Goal: Check status: Check status

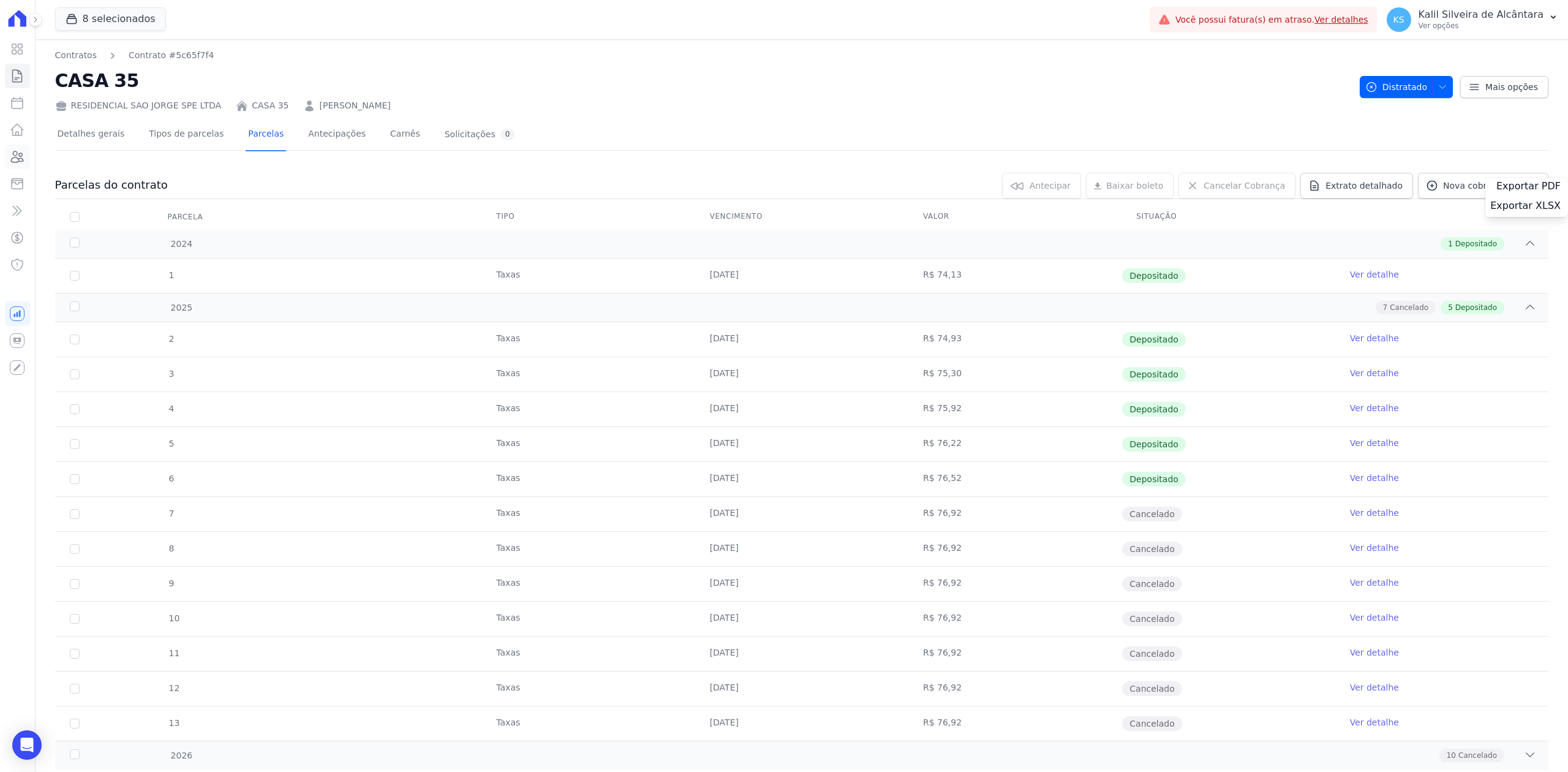
click at [19, 155] on icon at bounding box center [18, 156] width 12 height 11
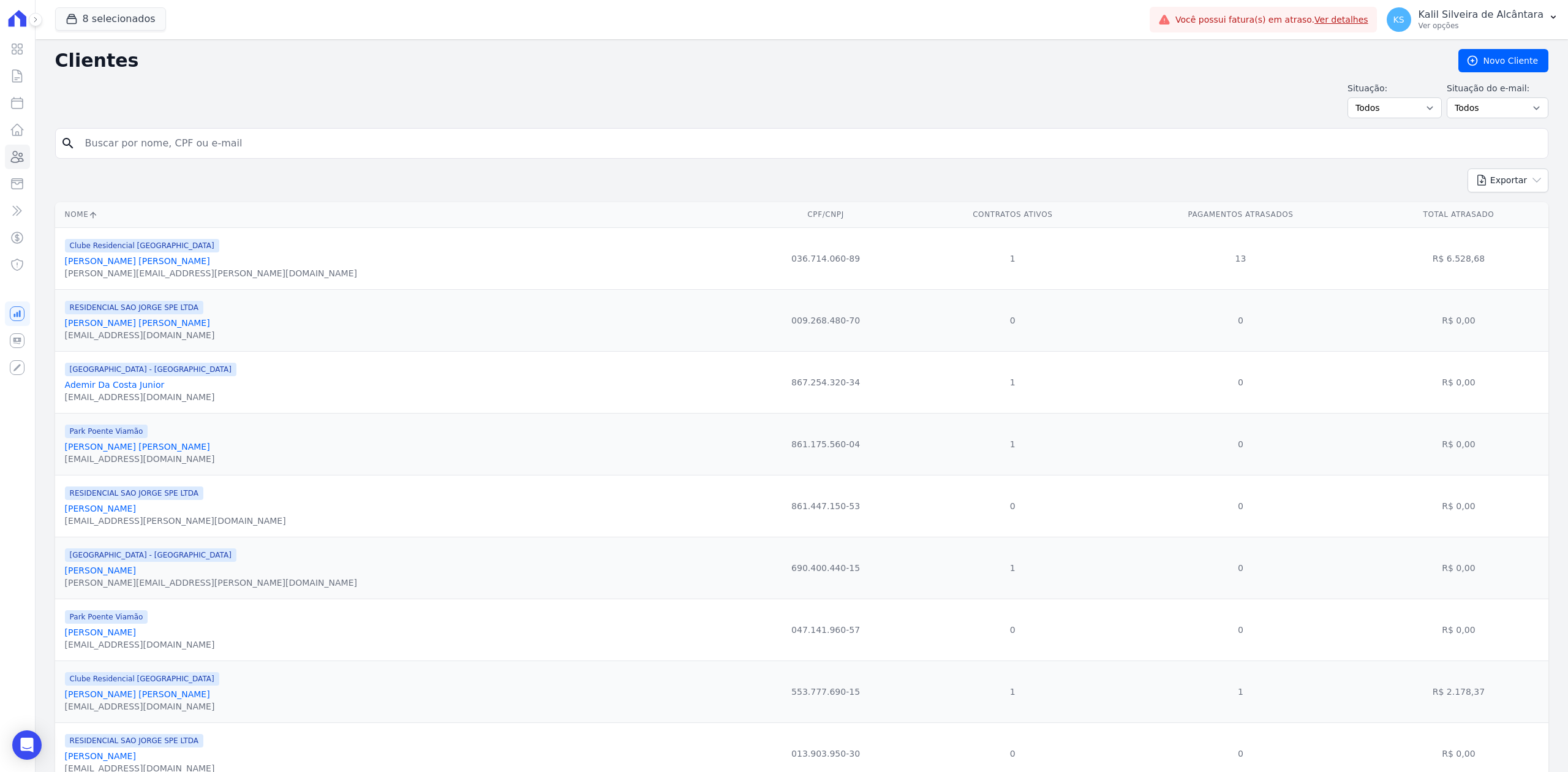
click at [198, 147] on input "search" at bounding box center [810, 143] width 1465 height 25
type input "[PERSON_NAME] Do [PERSON_NAME] Dilsson Padilha"
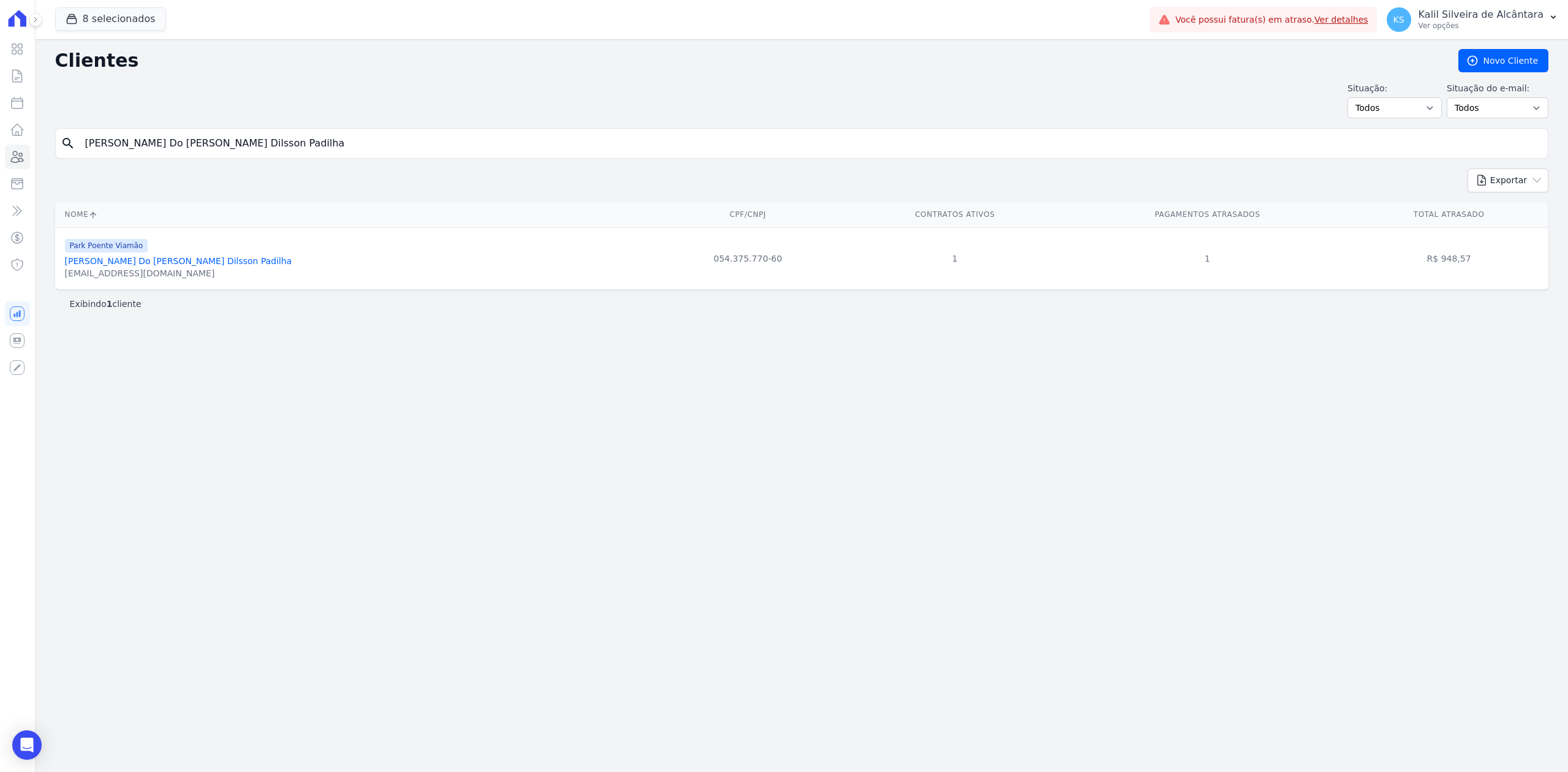
click at [190, 266] on link "[PERSON_NAME] Do [PERSON_NAME] Dilsson Padilha" at bounding box center [179, 260] width 227 height 10
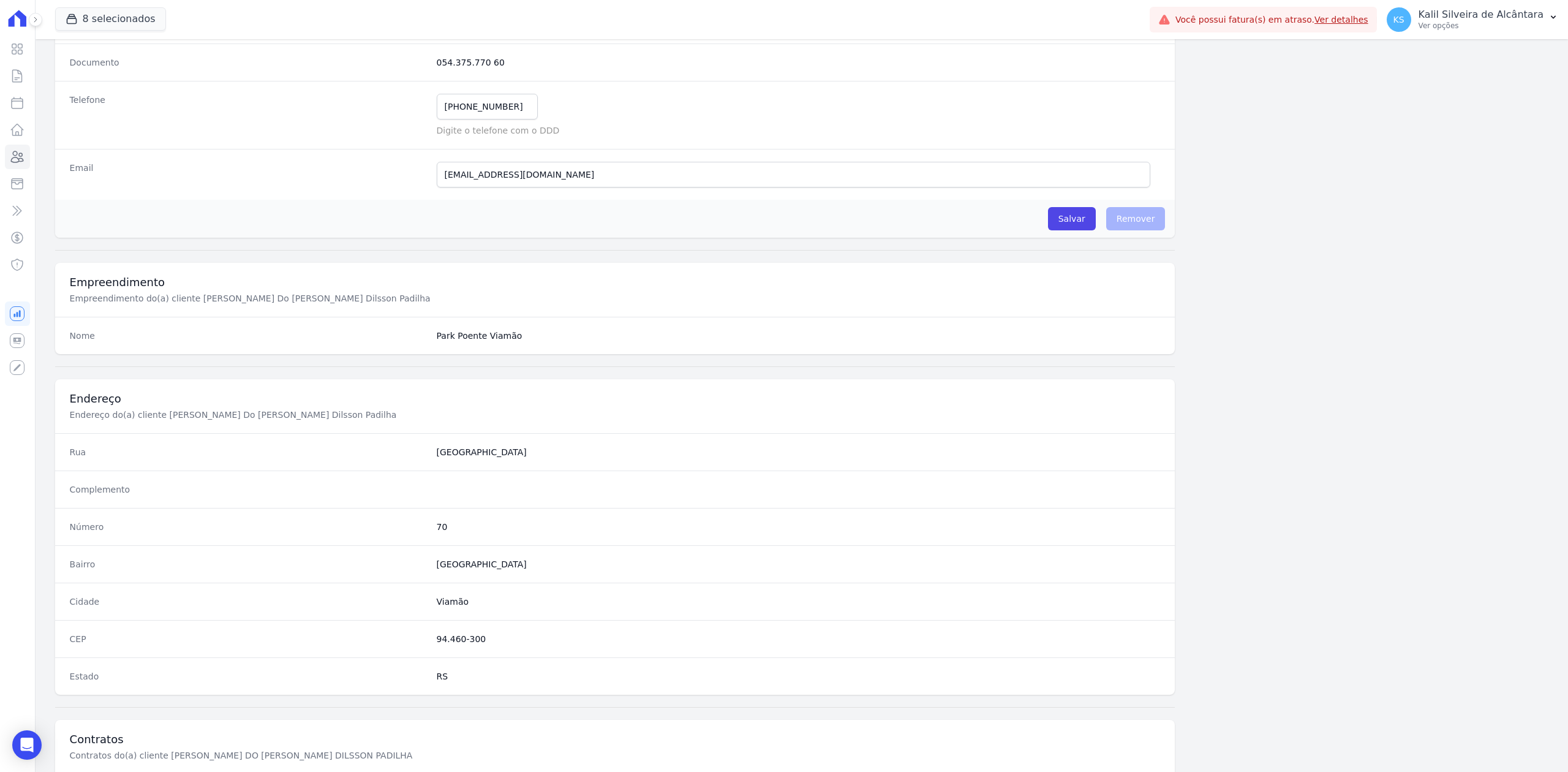
scroll to position [380, 0]
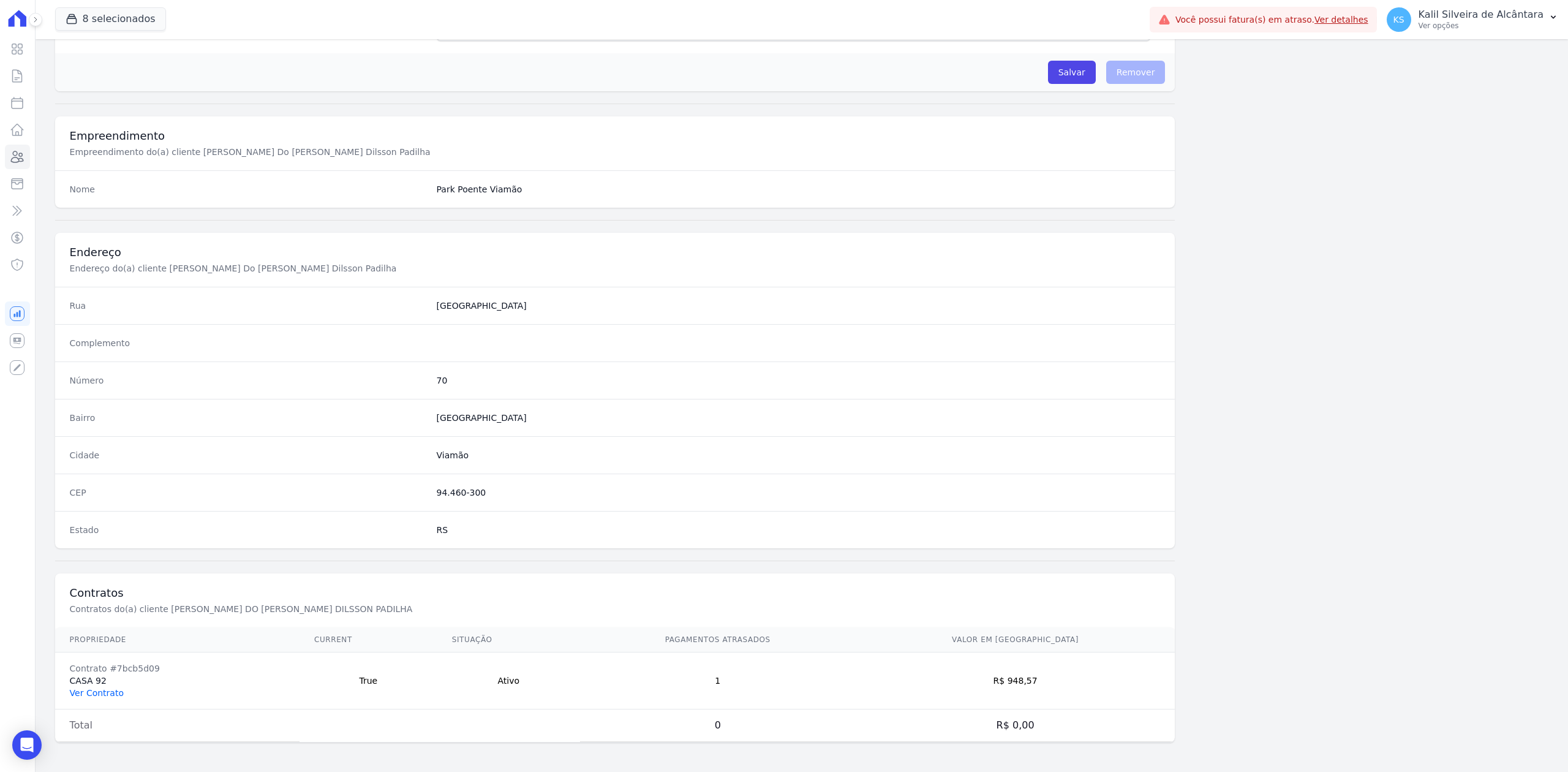
click at [103, 687] on link "Ver Contrato" at bounding box center [97, 692] width 54 height 10
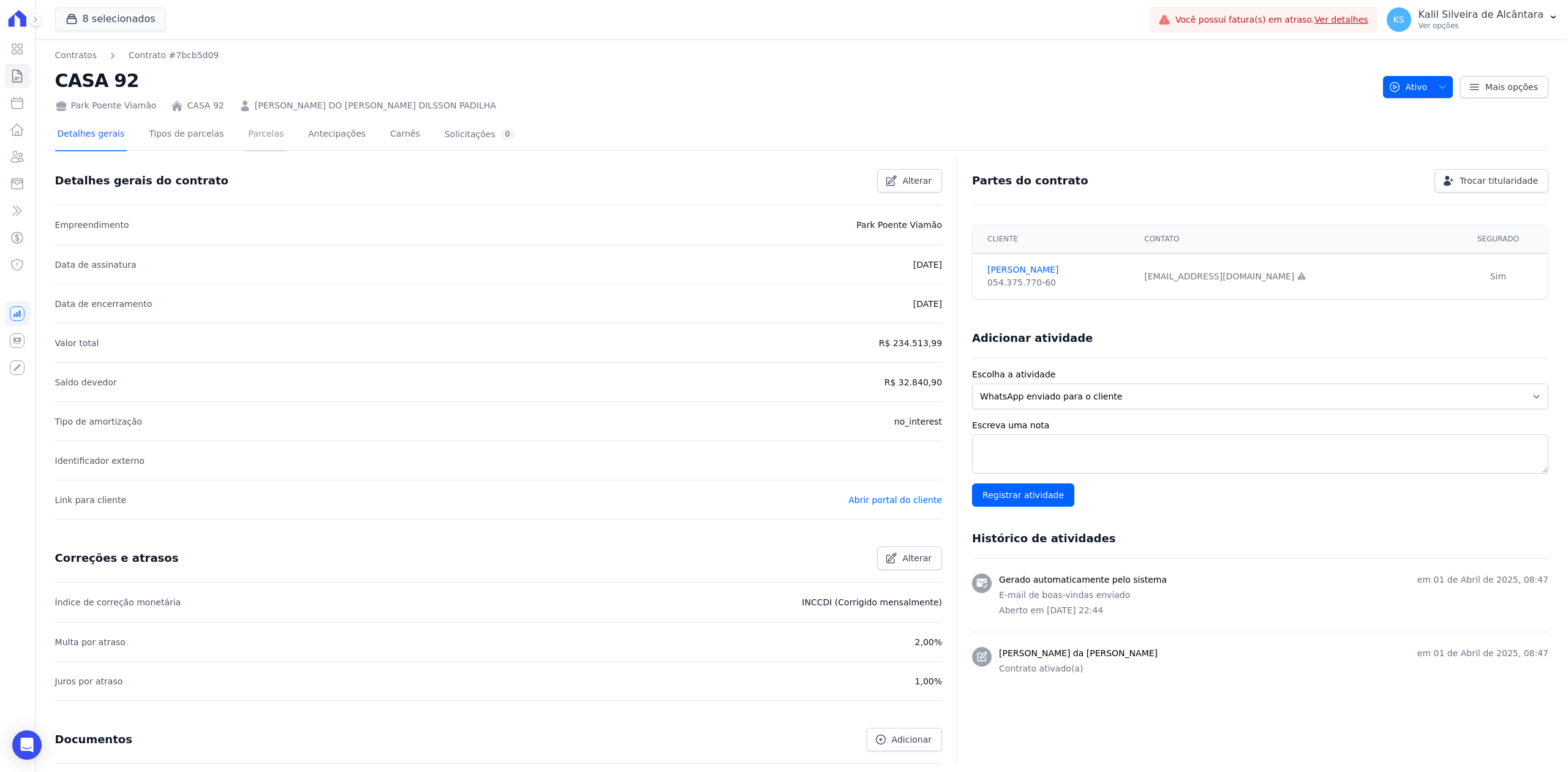
click at [245, 146] on link "Parcelas" at bounding box center [266, 135] width 40 height 32
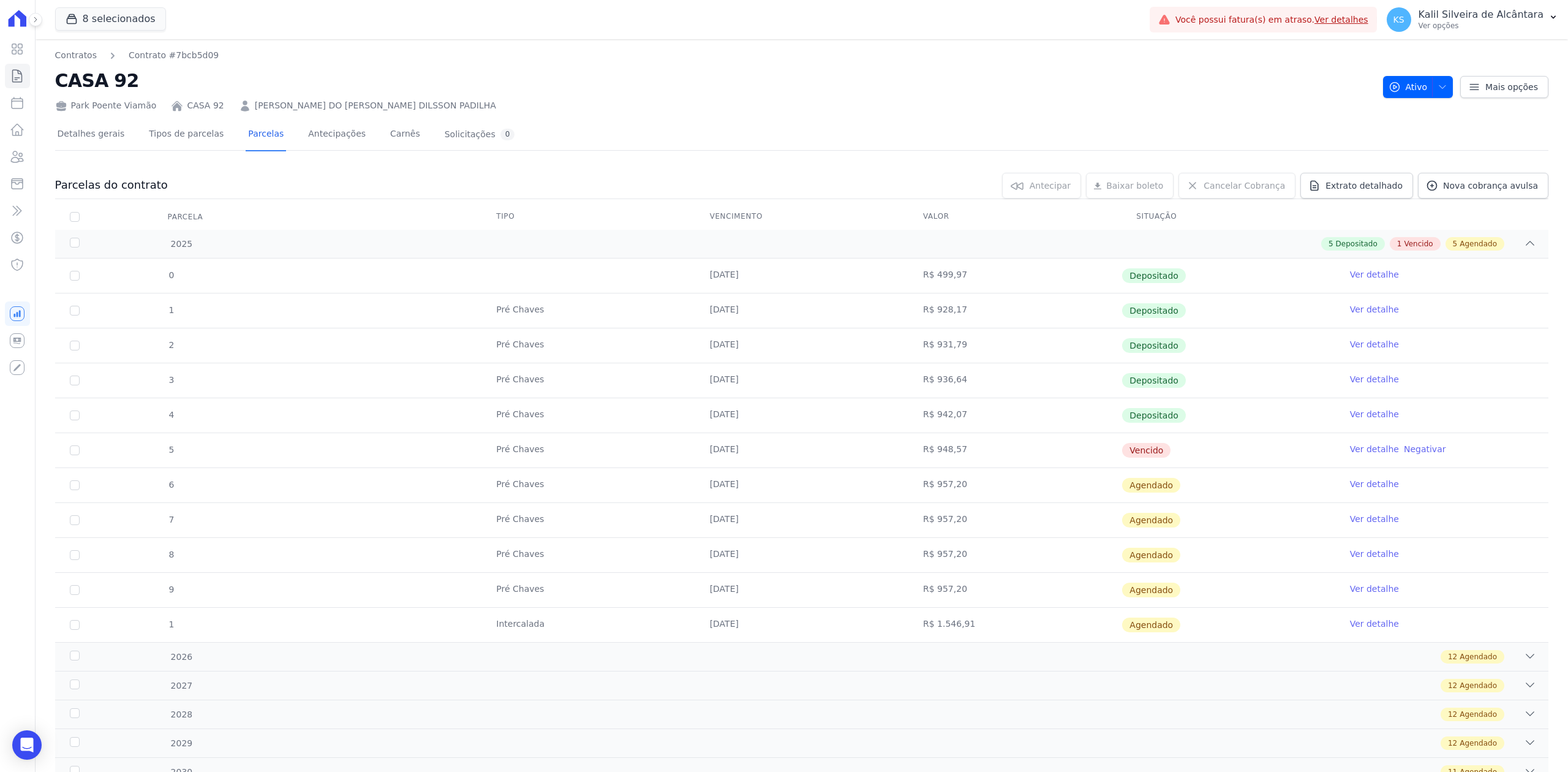
click at [1350, 453] on link "Ver detalhe" at bounding box center [1373, 449] width 49 height 12
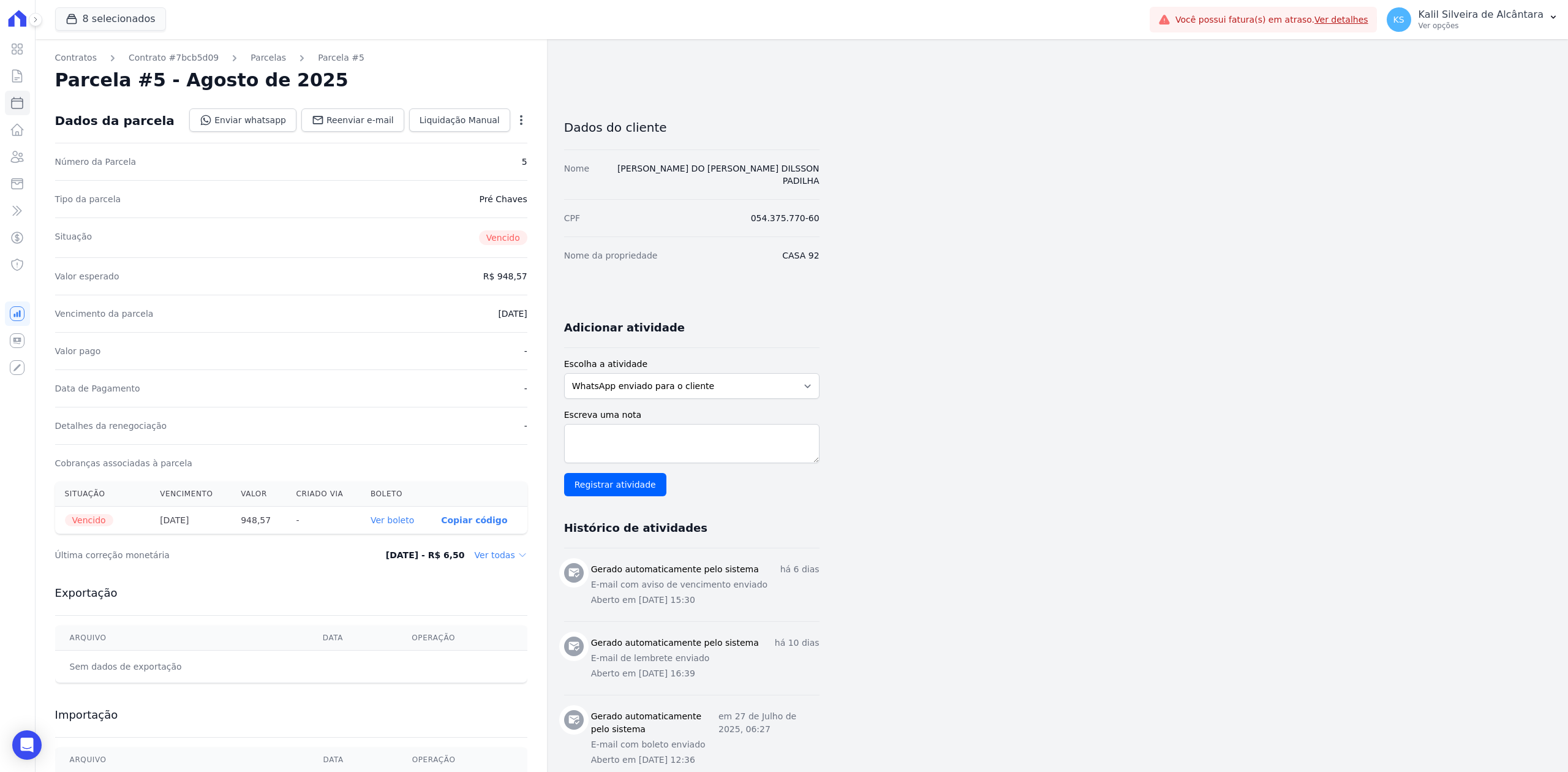
click at [383, 518] on link "Ver boleto" at bounding box center [392, 520] width 43 height 10
click at [251, 59] on link "Parcelas" at bounding box center [268, 58] width 35 height 13
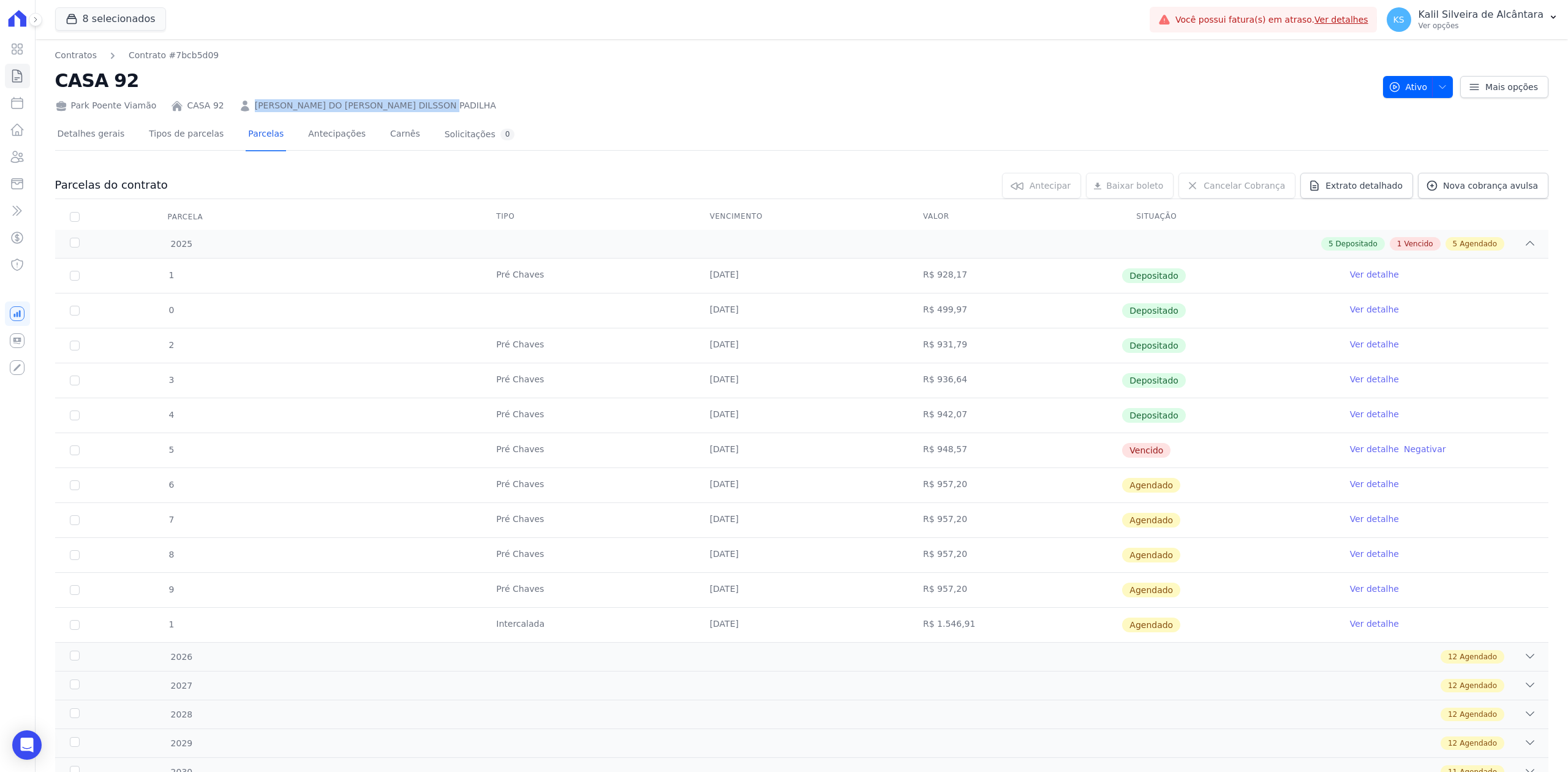
drag, startPoint x: 442, startPoint y: 109, endPoint x: 231, endPoint y: 109, distance: 211.0
click at [231, 109] on div "Park Poente Viamão CASA 92 [PERSON_NAME] DO [PERSON_NAME] DILSSON PADILHA" at bounding box center [714, 103] width 1318 height 18
copy link "[PERSON_NAME] DO [PERSON_NAME] DILSSON PADILHA"
click at [1351, 448] on link "Ver detalhe" at bounding box center [1373, 449] width 49 height 12
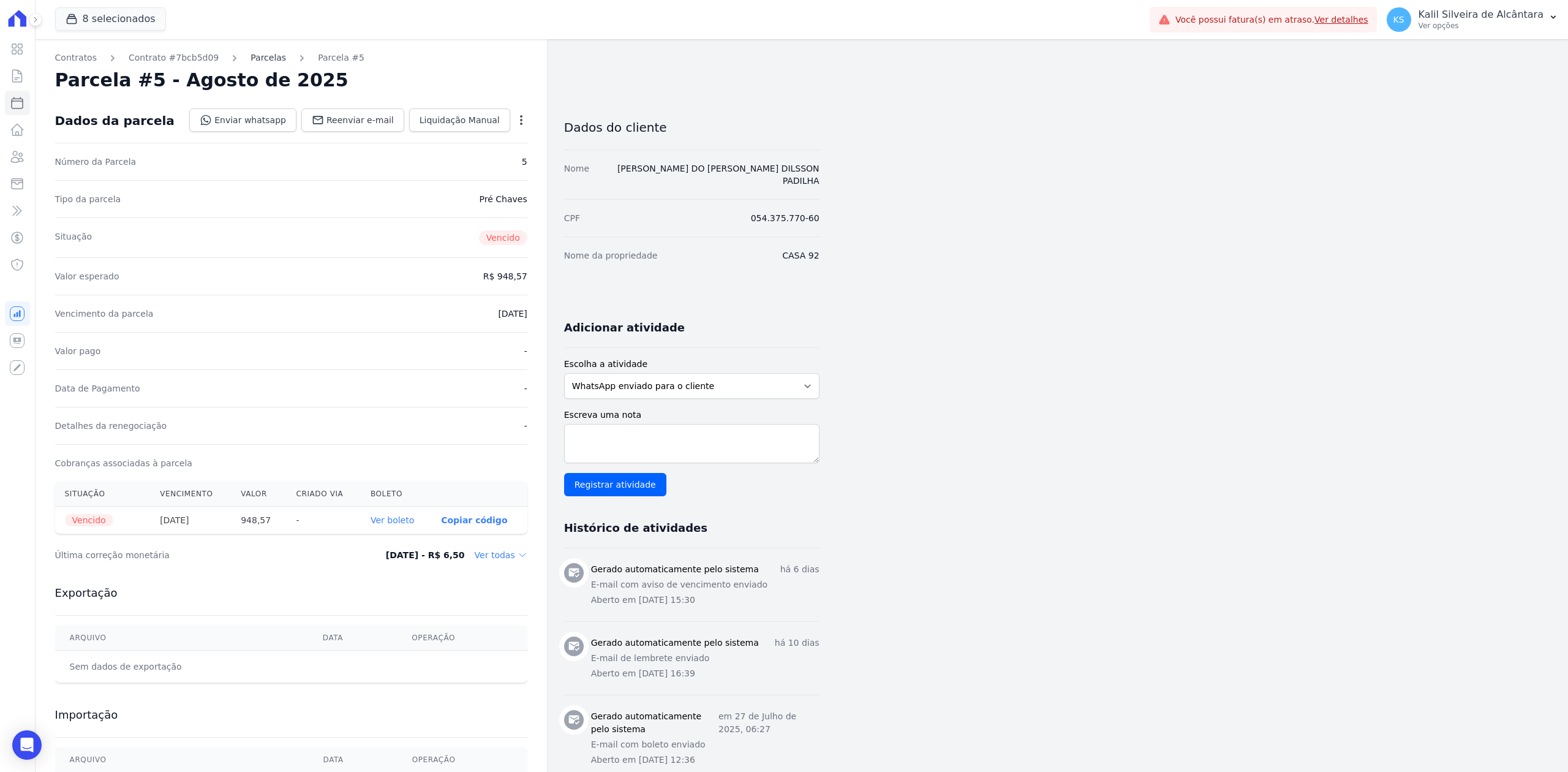
click at [263, 55] on link "Parcelas" at bounding box center [268, 58] width 35 height 13
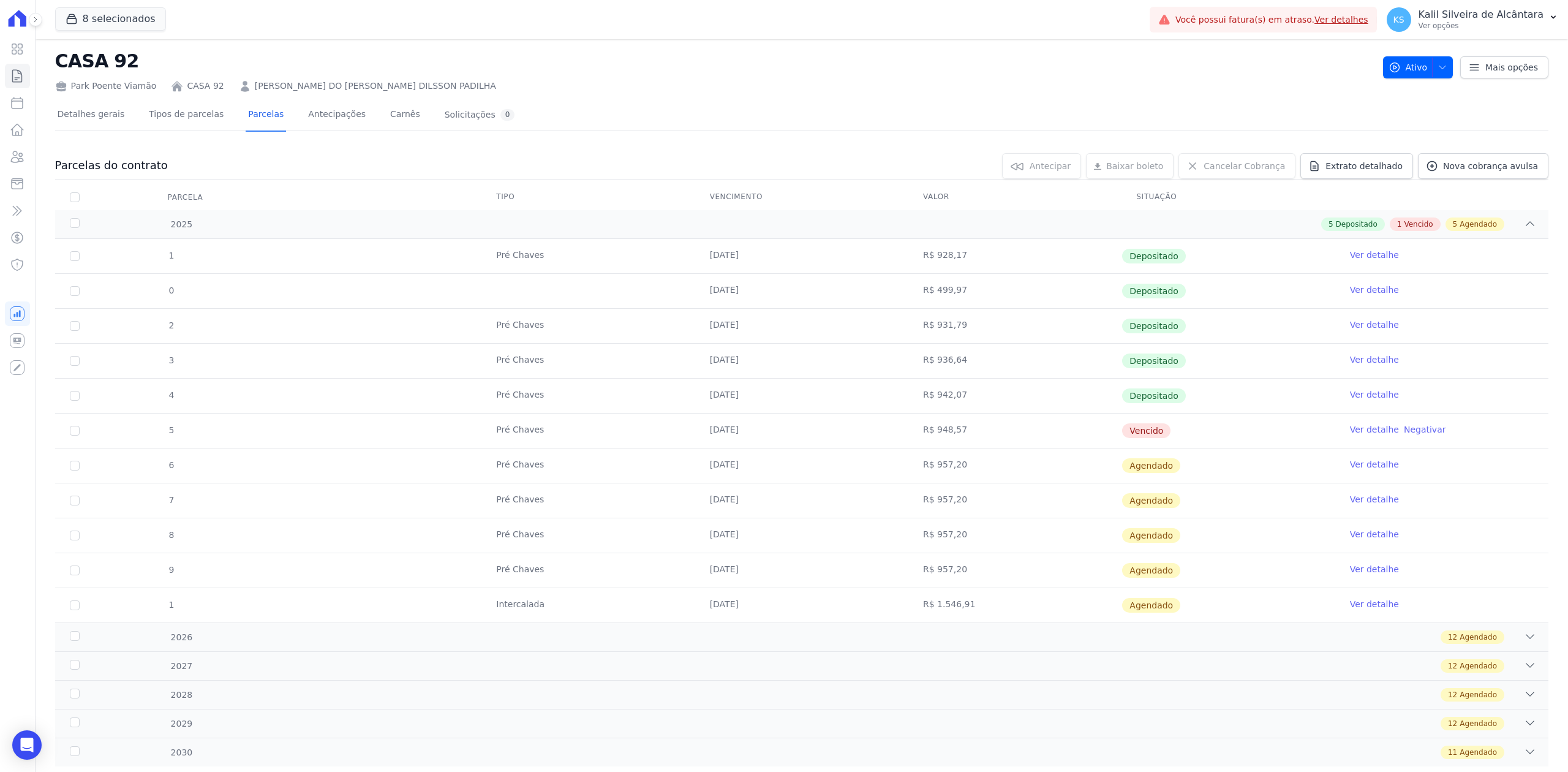
scroll to position [55, 0]
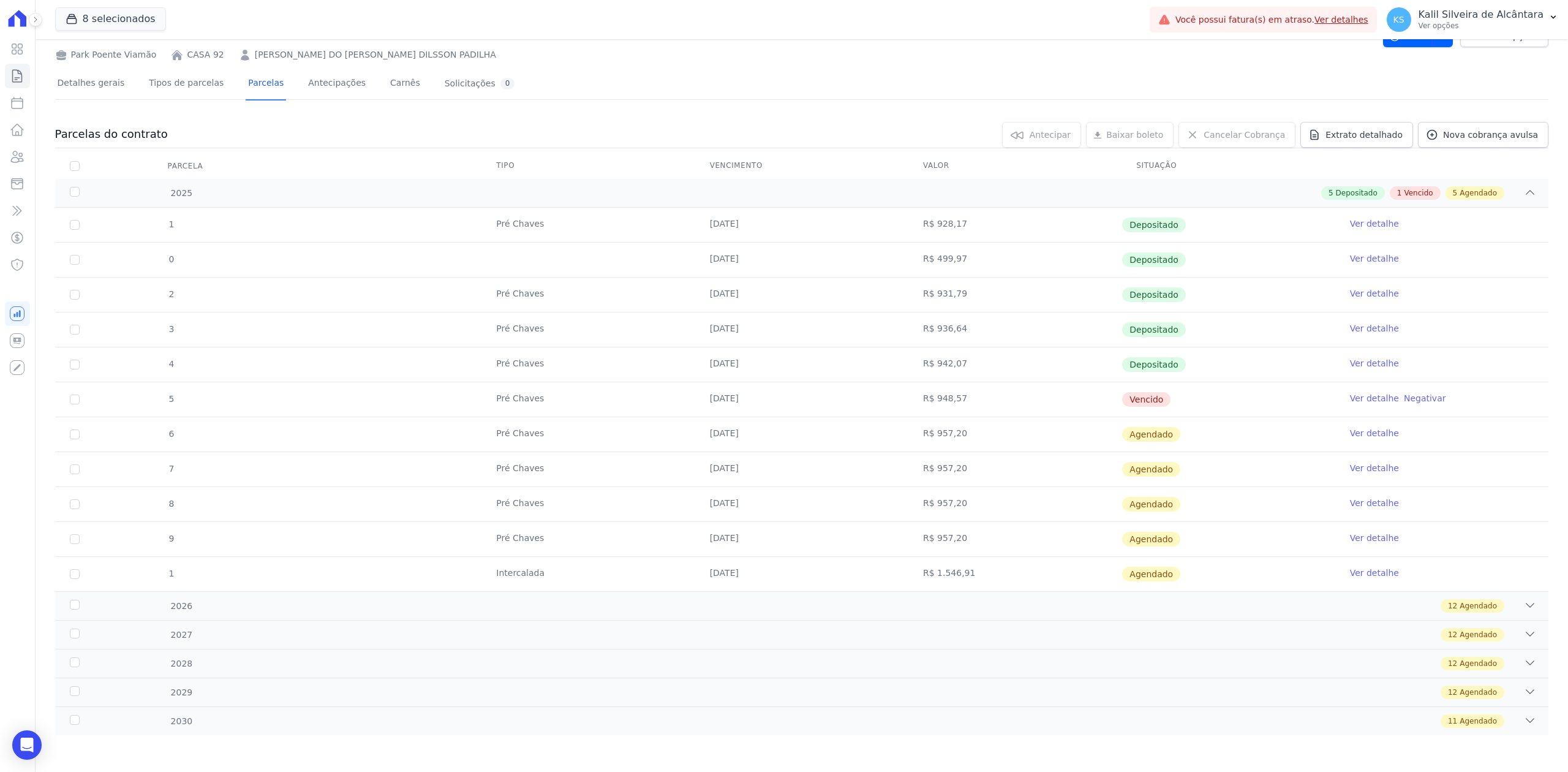
click at [1359, 365] on link "Ver detalhe" at bounding box center [1373, 363] width 49 height 12
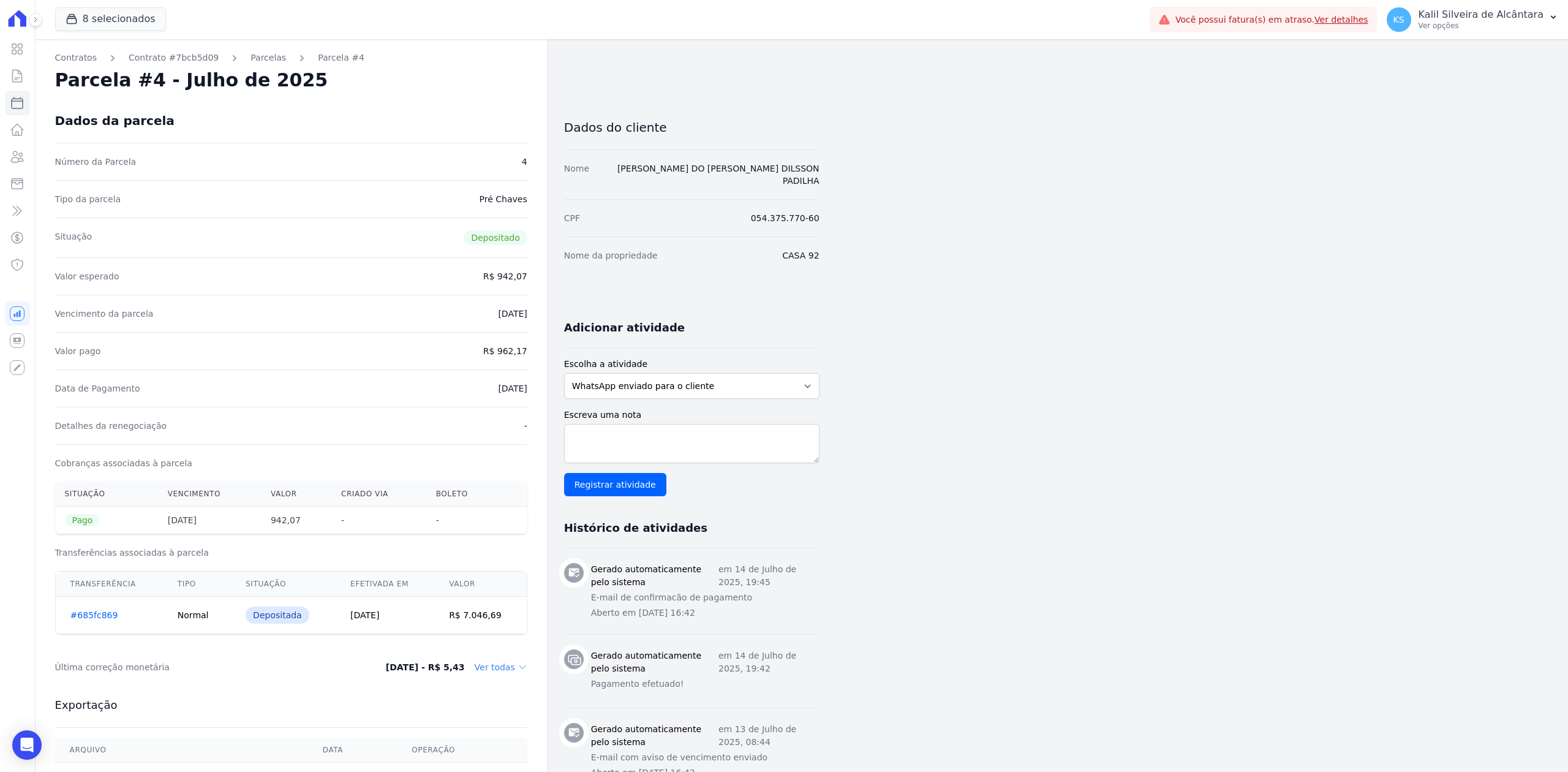
drag, startPoint x: 496, startPoint y: 390, endPoint x: 495, endPoint y: 382, distance: 8.1
click at [523, 394] on div "Data de Pagamento [DATE]" at bounding box center [291, 388] width 472 height 37
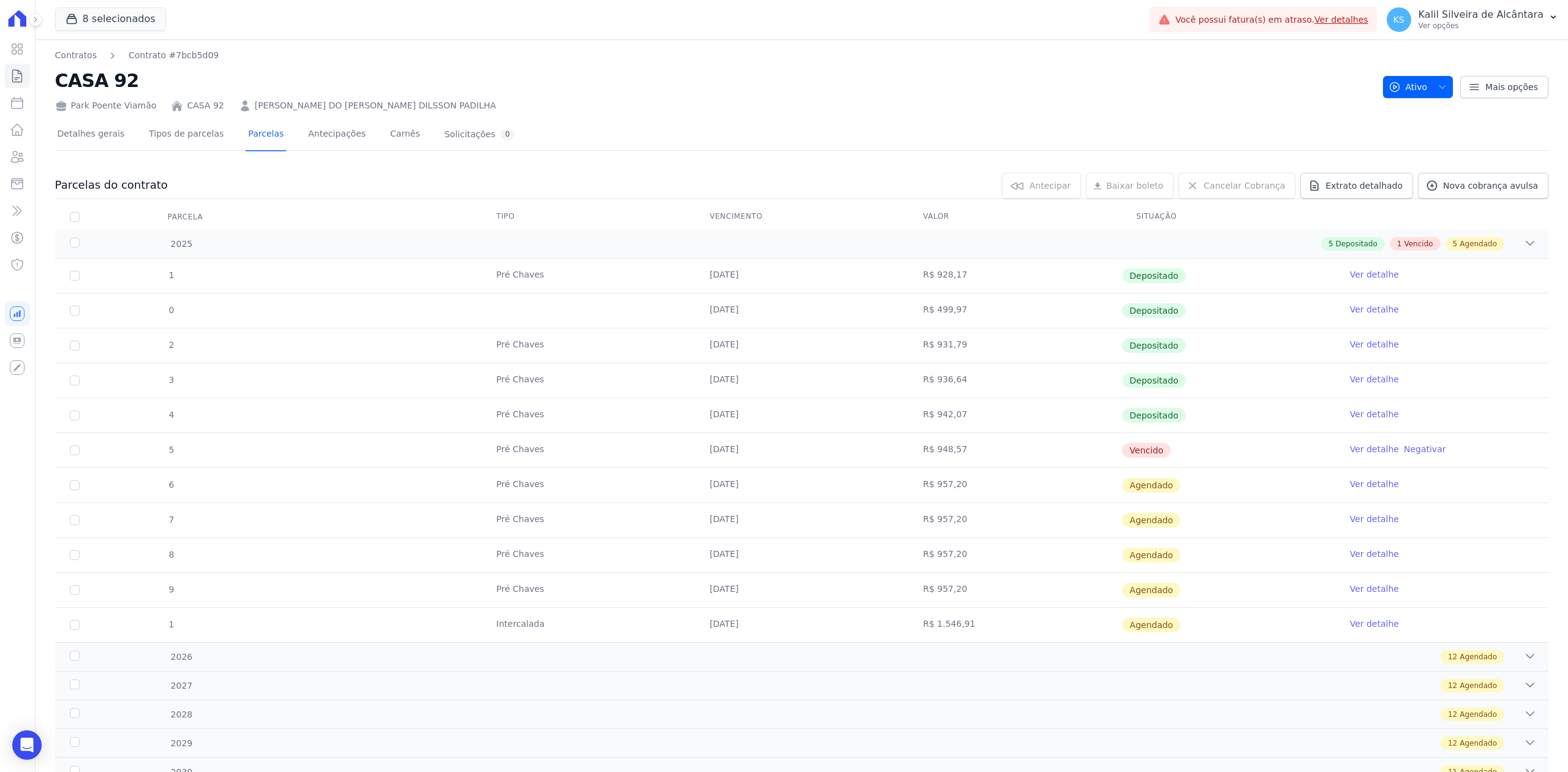
click at [1350, 453] on link "Ver detalhe" at bounding box center [1373, 449] width 49 height 12
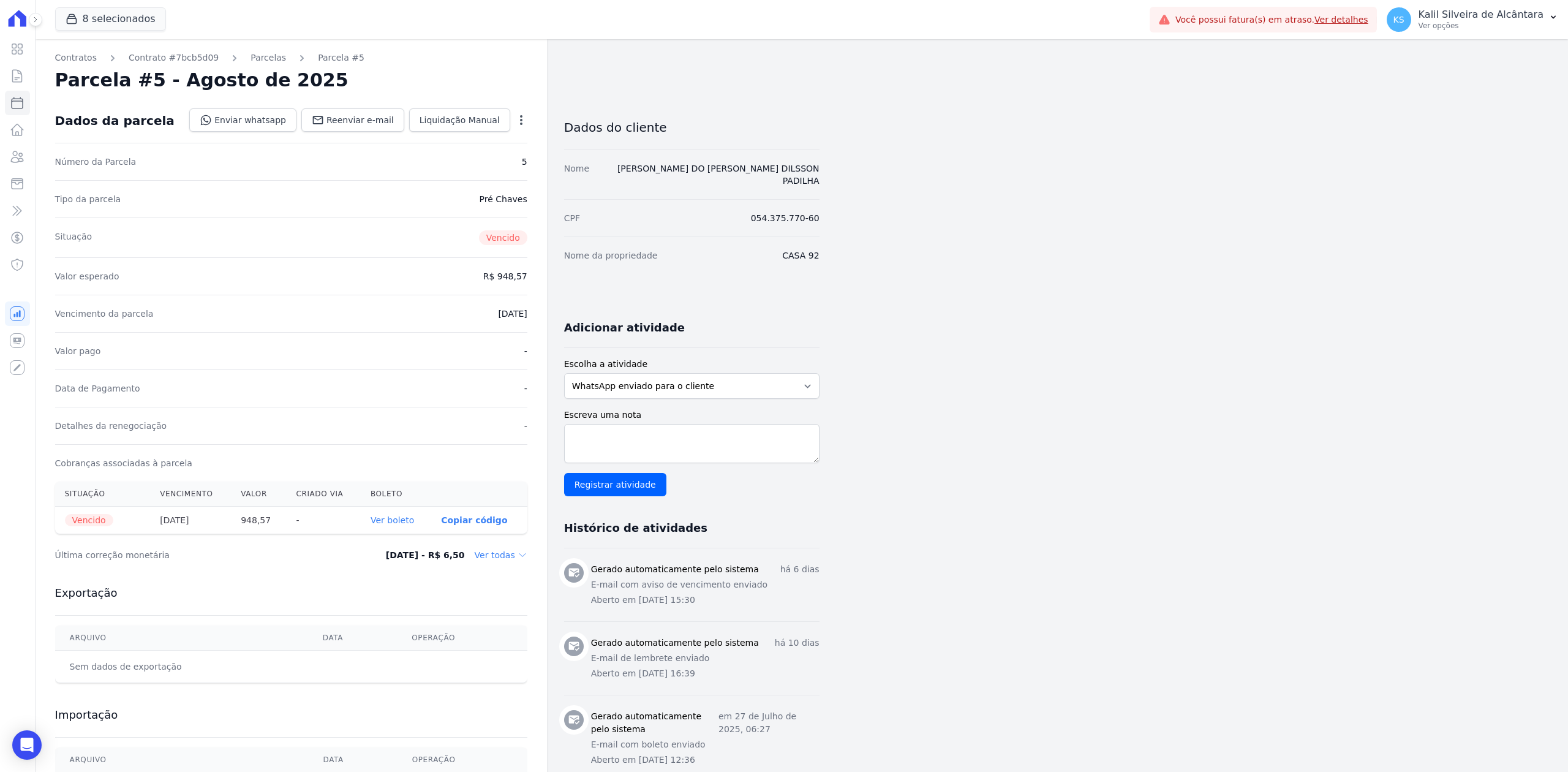
click at [431, 537] on div "Situação Vencimento [GEOGRAPHIC_DATA] Criado via [GEOGRAPHIC_DATA] [GEOGRAPHIC_…" at bounding box center [291, 508] width 512 height 63
click at [403, 525] on link "Ver boleto" at bounding box center [392, 520] width 43 height 10
